Goal: Navigation & Orientation: Understand site structure

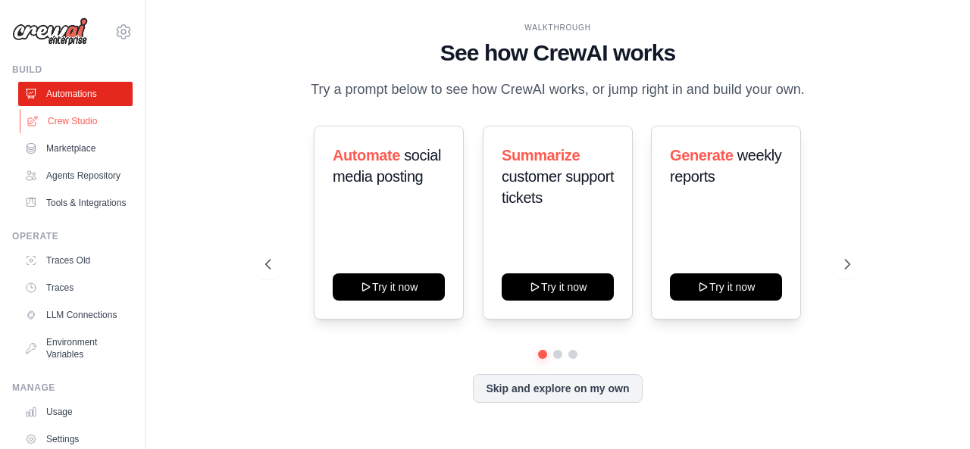
click at [76, 119] on link "Crew Studio" at bounding box center [77, 121] width 114 height 24
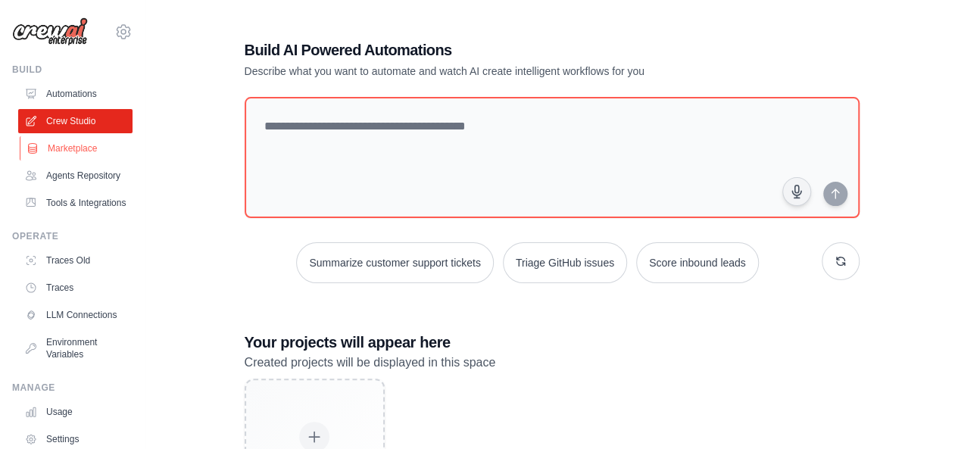
click at [68, 152] on link "Marketplace" at bounding box center [77, 148] width 114 height 24
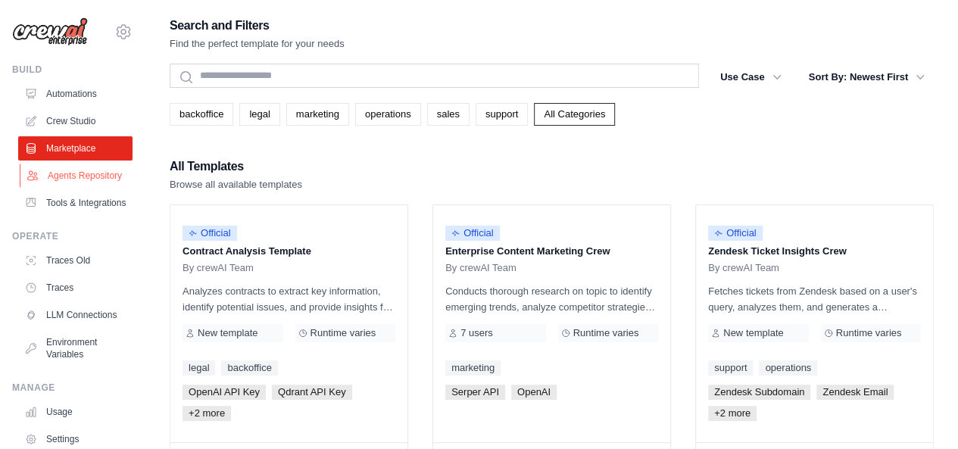
click at [61, 173] on link "Agents Repository" at bounding box center [77, 176] width 114 height 24
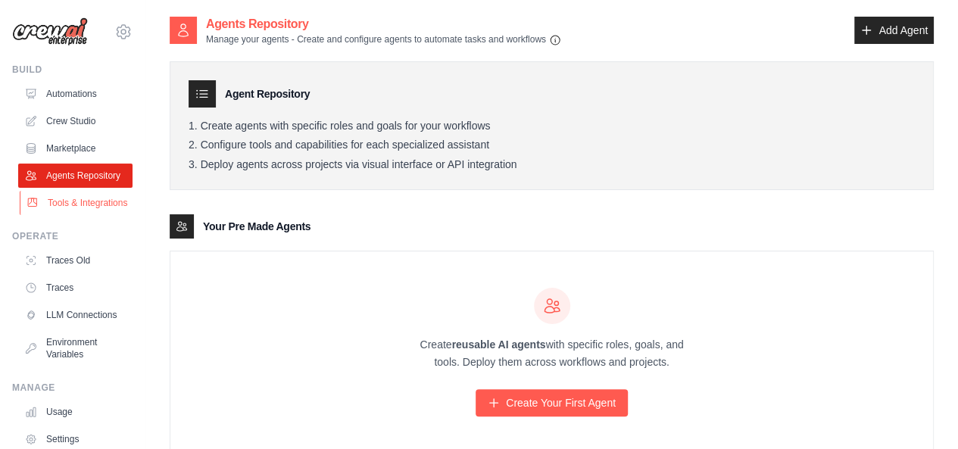
click at [63, 215] on link "Tools & Integrations" at bounding box center [77, 203] width 114 height 24
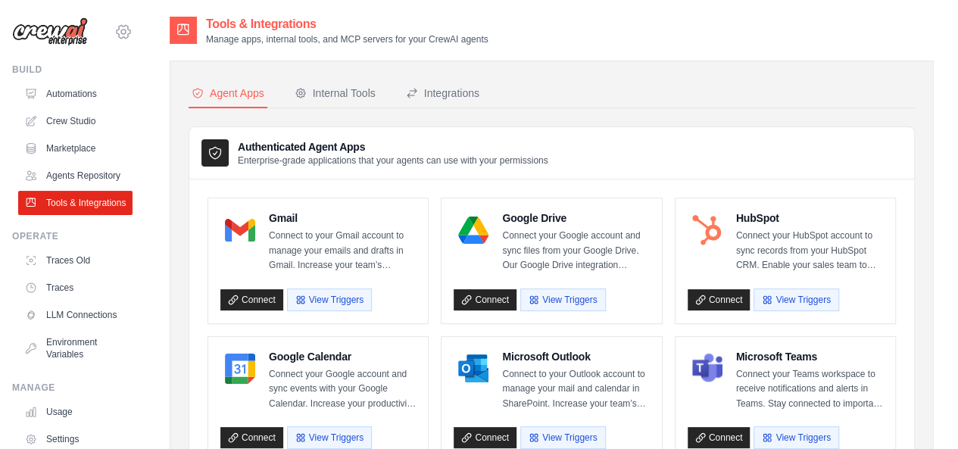
click at [114, 32] on icon at bounding box center [123, 32] width 18 height 18
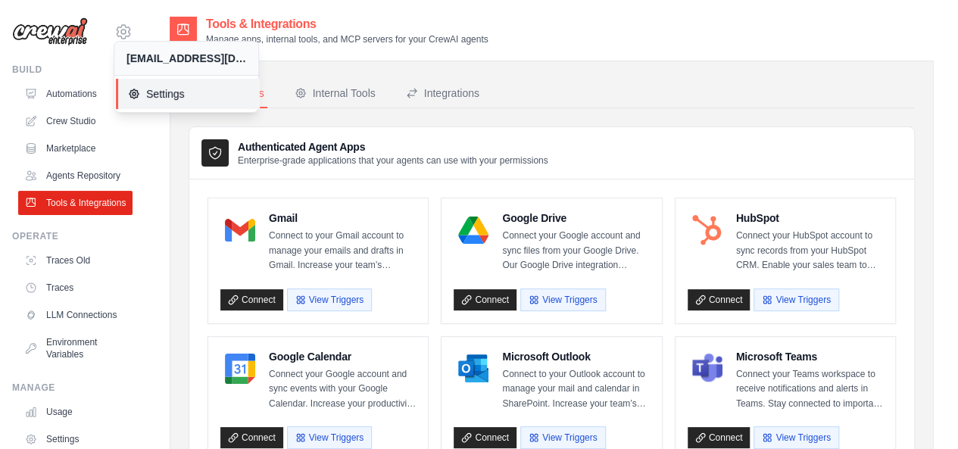
click at [167, 98] on span "Settings" at bounding box center [188, 93] width 120 height 15
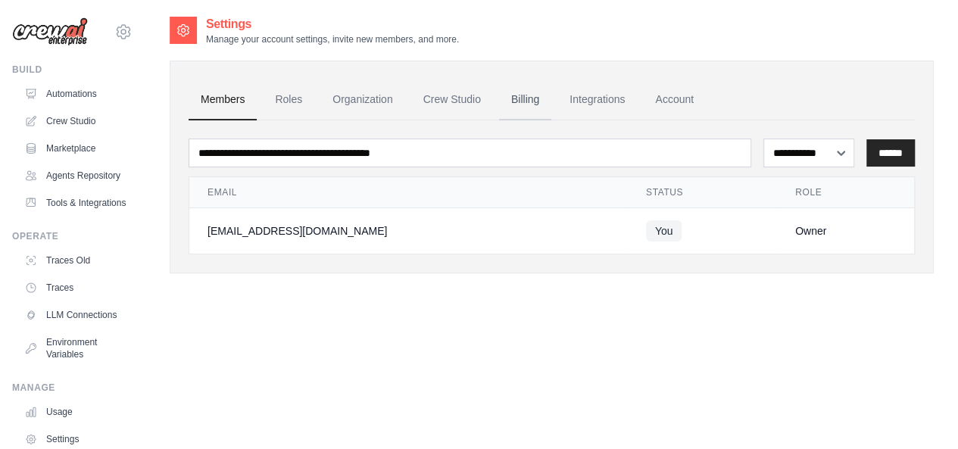
click at [512, 96] on link "Billing" at bounding box center [525, 100] width 52 height 41
click at [512, 97] on link "Billing" at bounding box center [525, 100] width 52 height 41
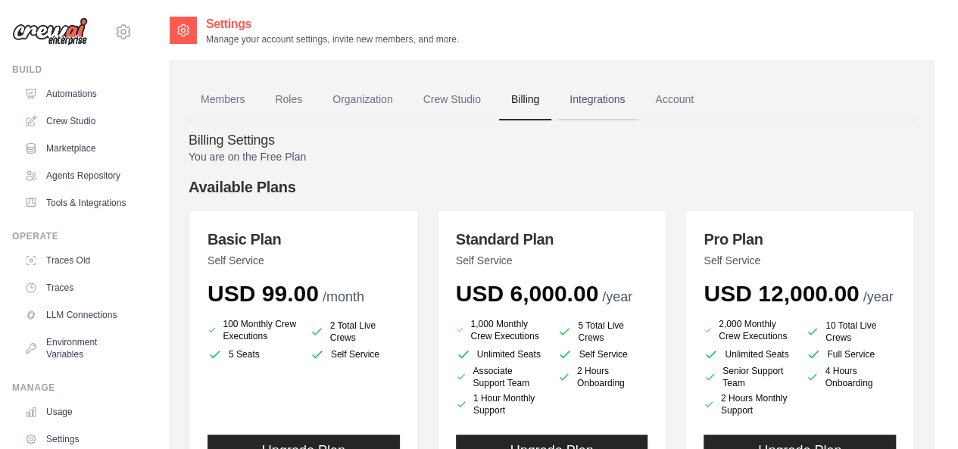
click at [609, 101] on link "Integrations" at bounding box center [597, 100] width 80 height 41
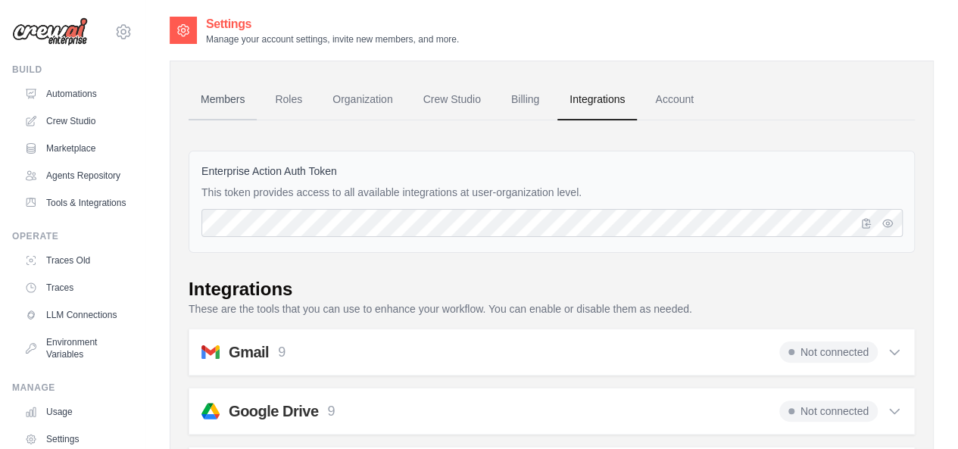
click at [225, 104] on link "Members" at bounding box center [223, 100] width 68 height 41
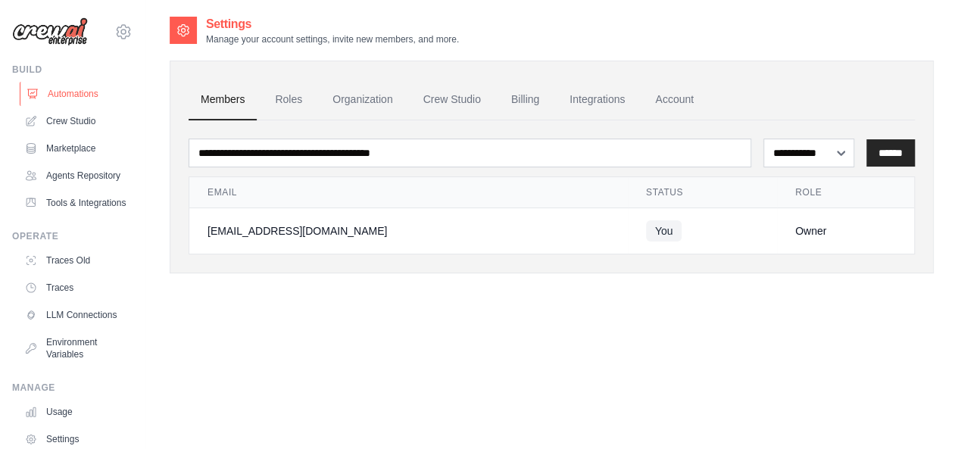
click at [56, 93] on link "Automations" at bounding box center [77, 94] width 114 height 24
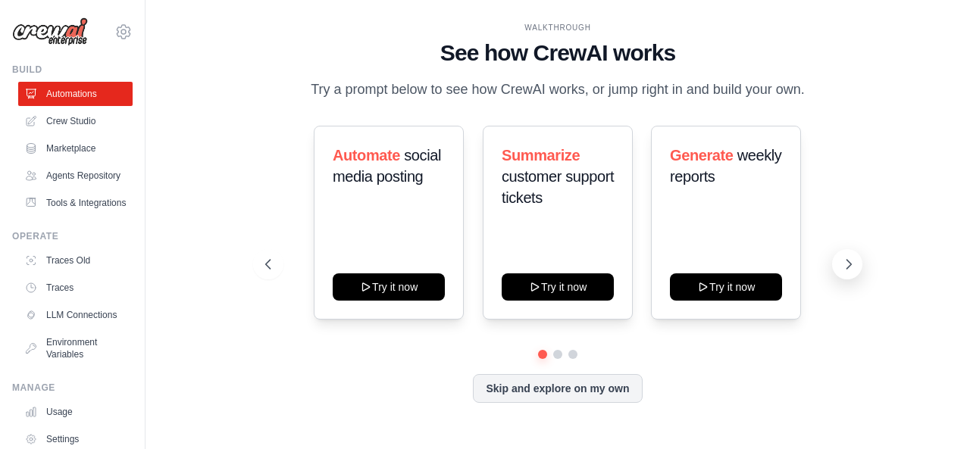
click at [847, 264] on icon at bounding box center [848, 264] width 15 height 15
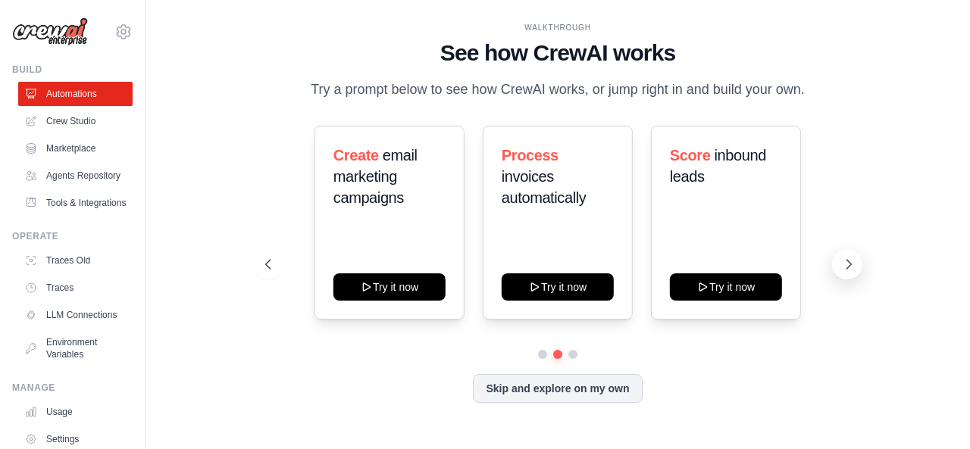
click at [847, 264] on icon at bounding box center [848, 264] width 15 height 15
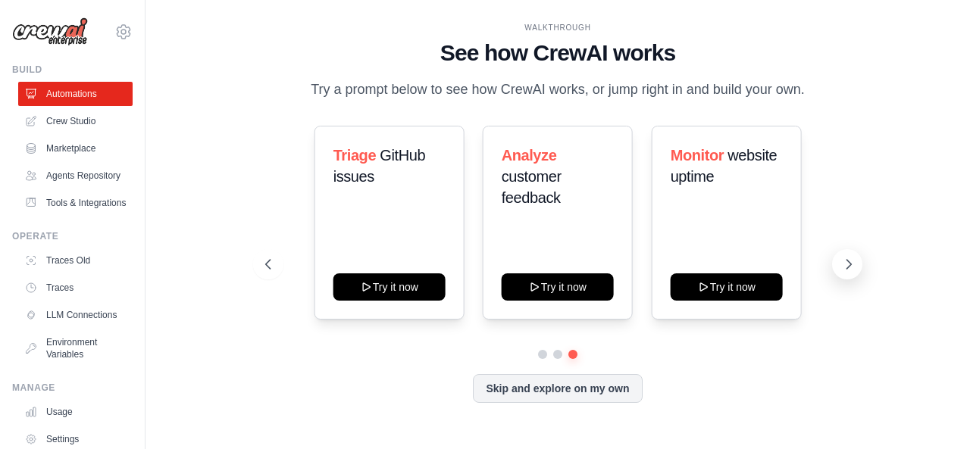
click at [847, 264] on icon at bounding box center [848, 264] width 15 height 15
